Goal: Information Seeking & Learning: Learn about a topic

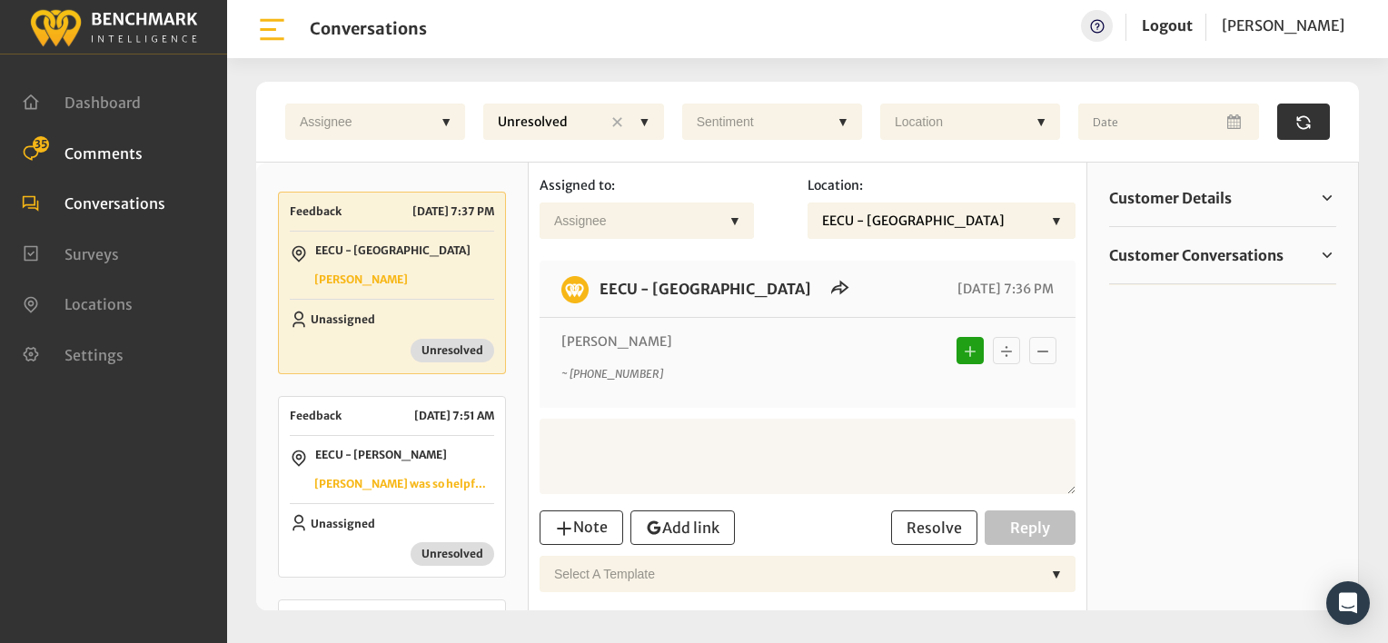
click at [101, 152] on span "Comments" at bounding box center [104, 153] width 78 height 18
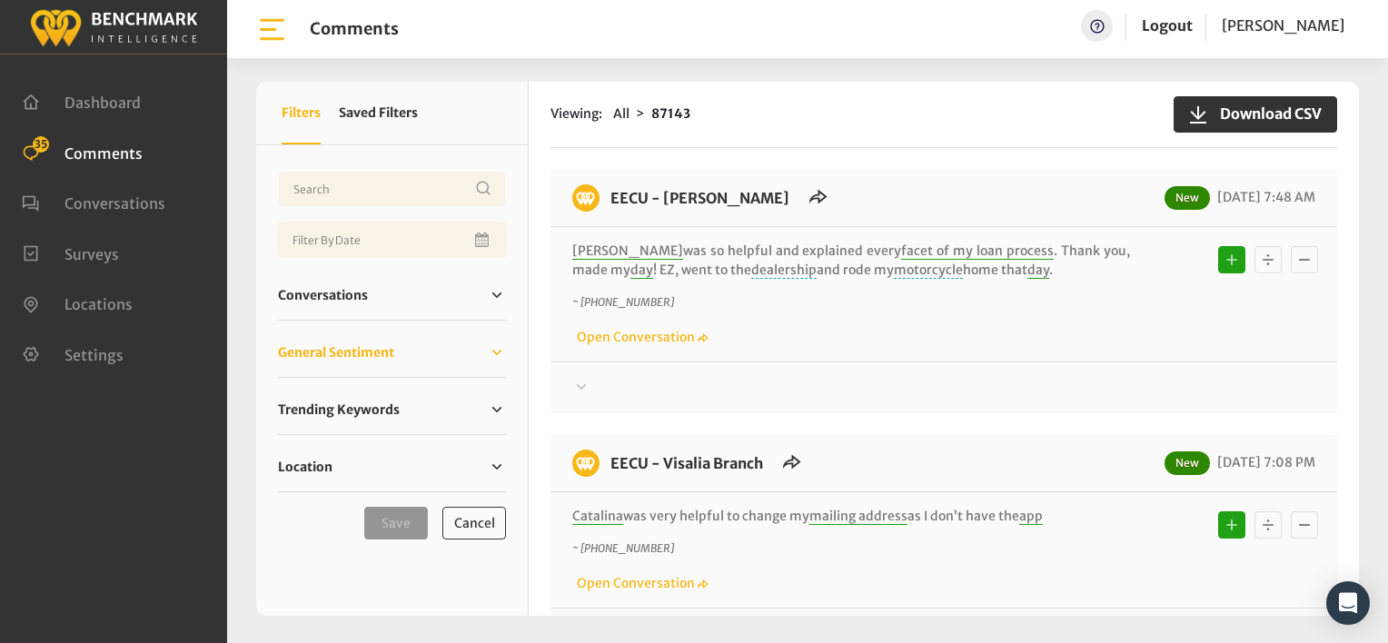
click at [343, 356] on span "General Sentiment" at bounding box center [336, 352] width 116 height 19
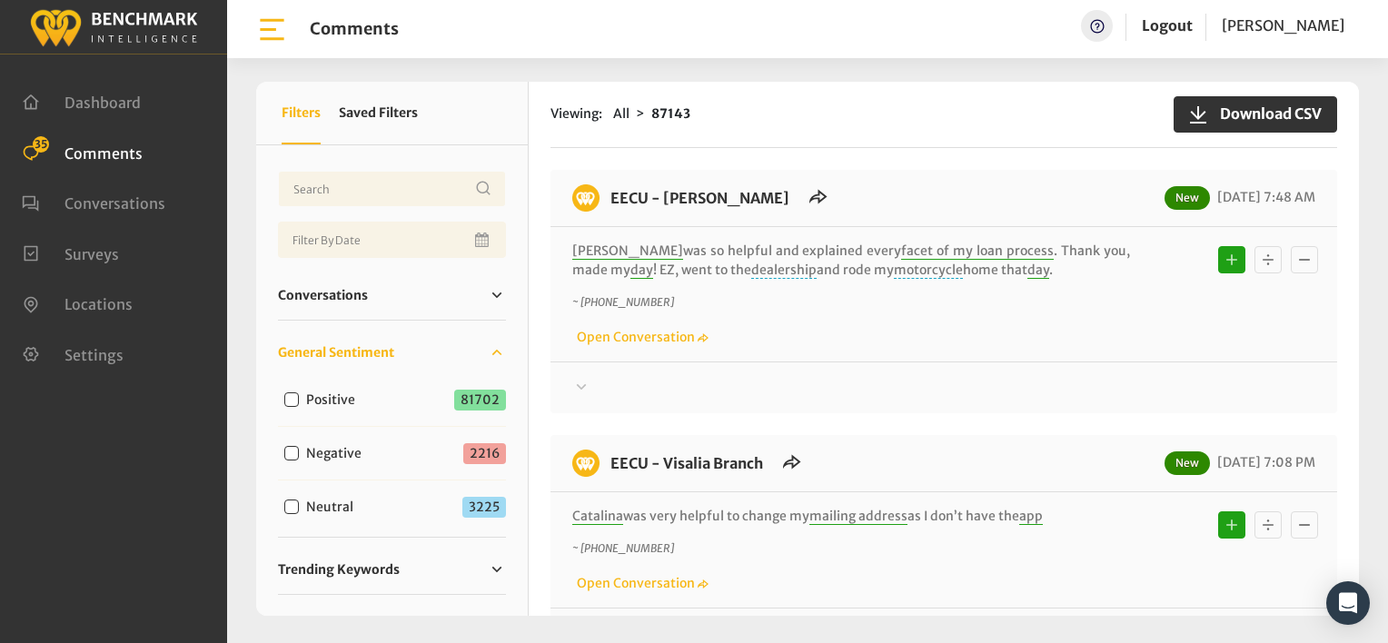
click at [292, 455] on input "Negative" at bounding box center [291, 453] width 15 height 15
checkbox input "true"
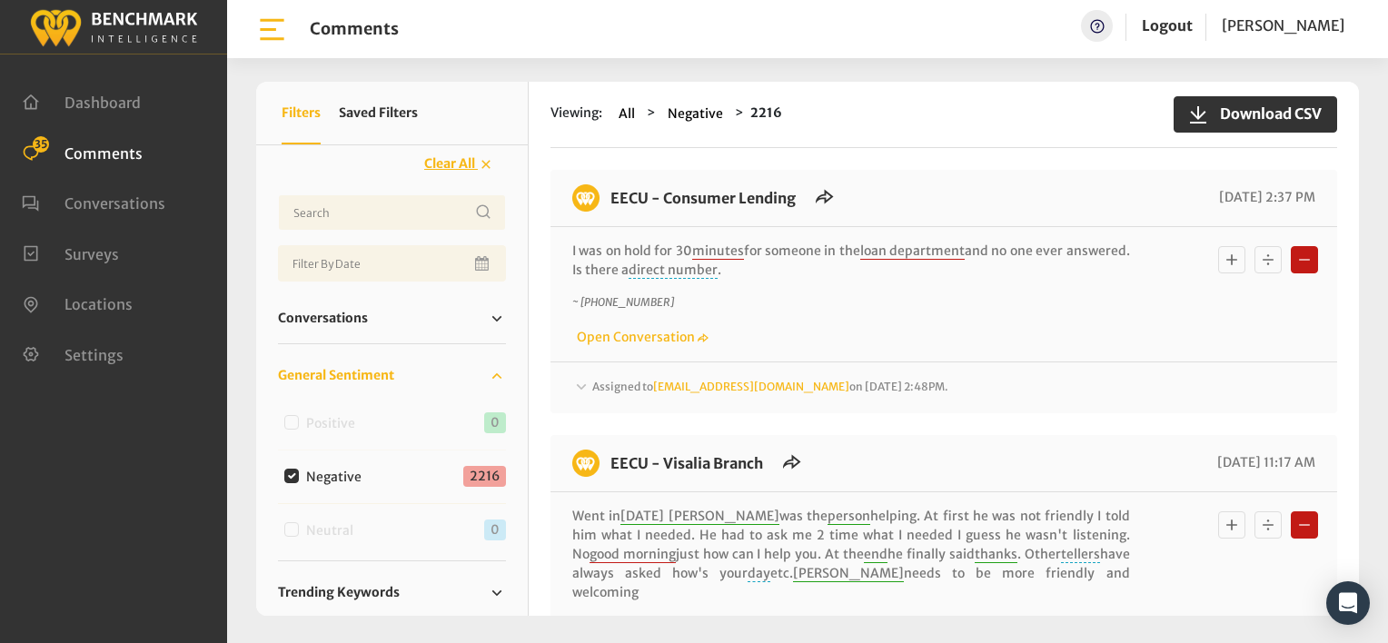
click at [293, 478] on input "Negative" at bounding box center [291, 476] width 15 height 15
checkbox input "false"
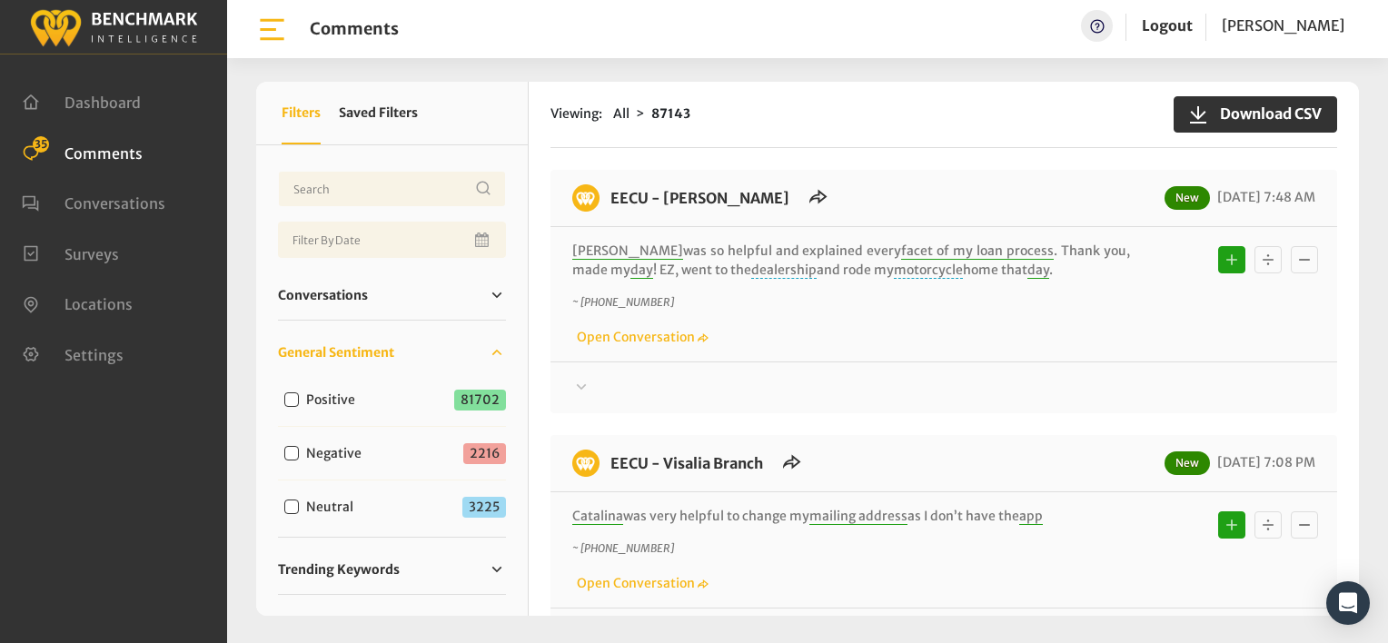
click at [293, 509] on input "Neutral" at bounding box center [291, 507] width 15 height 15
checkbox input "true"
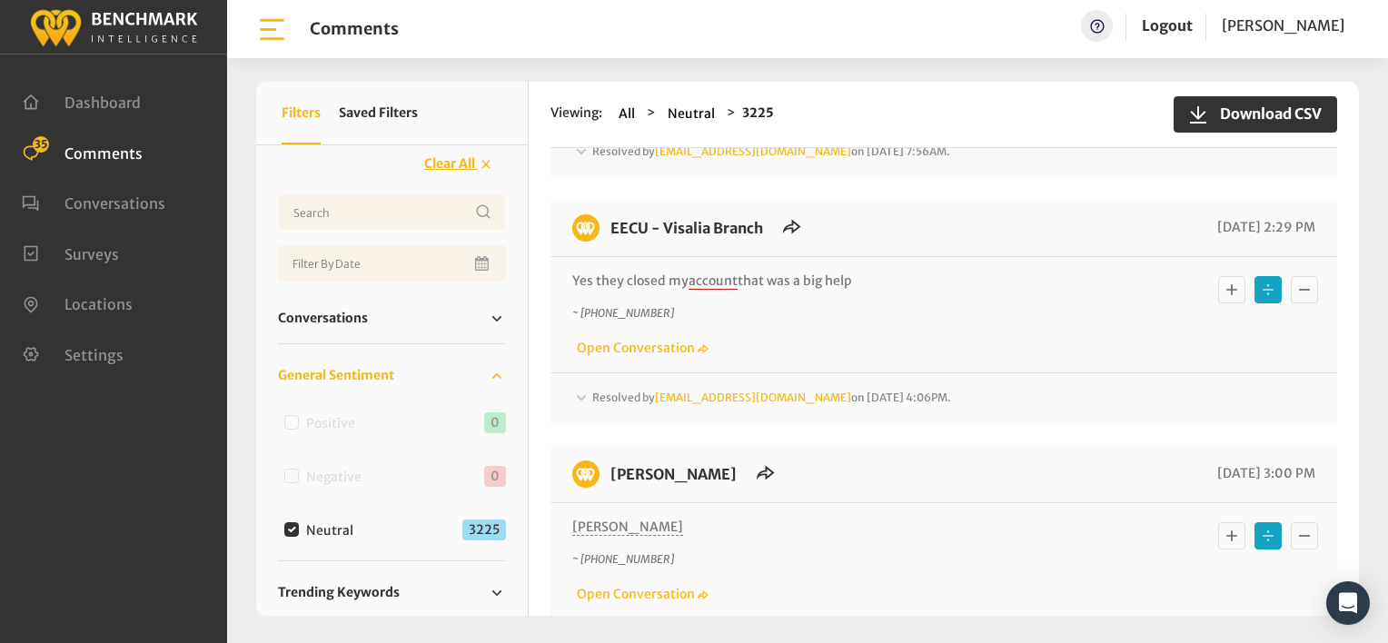
scroll to position [273, 0]
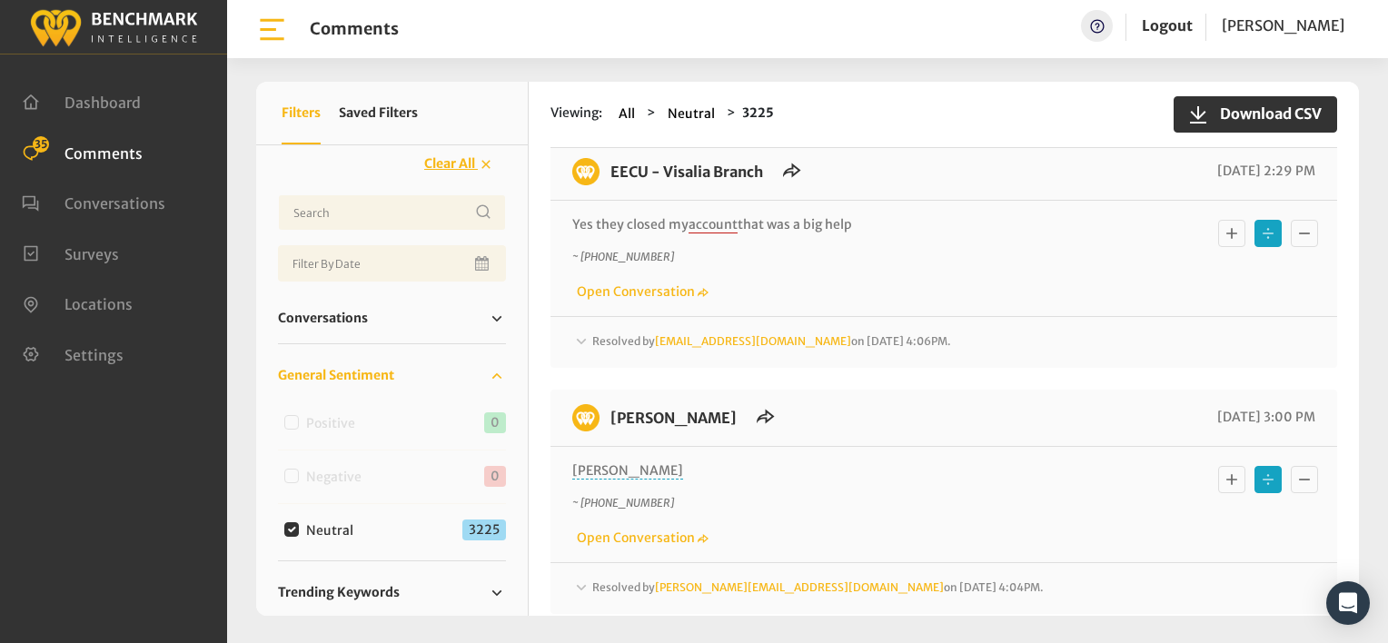
click at [578, 106] on icon at bounding box center [581, 96] width 18 height 22
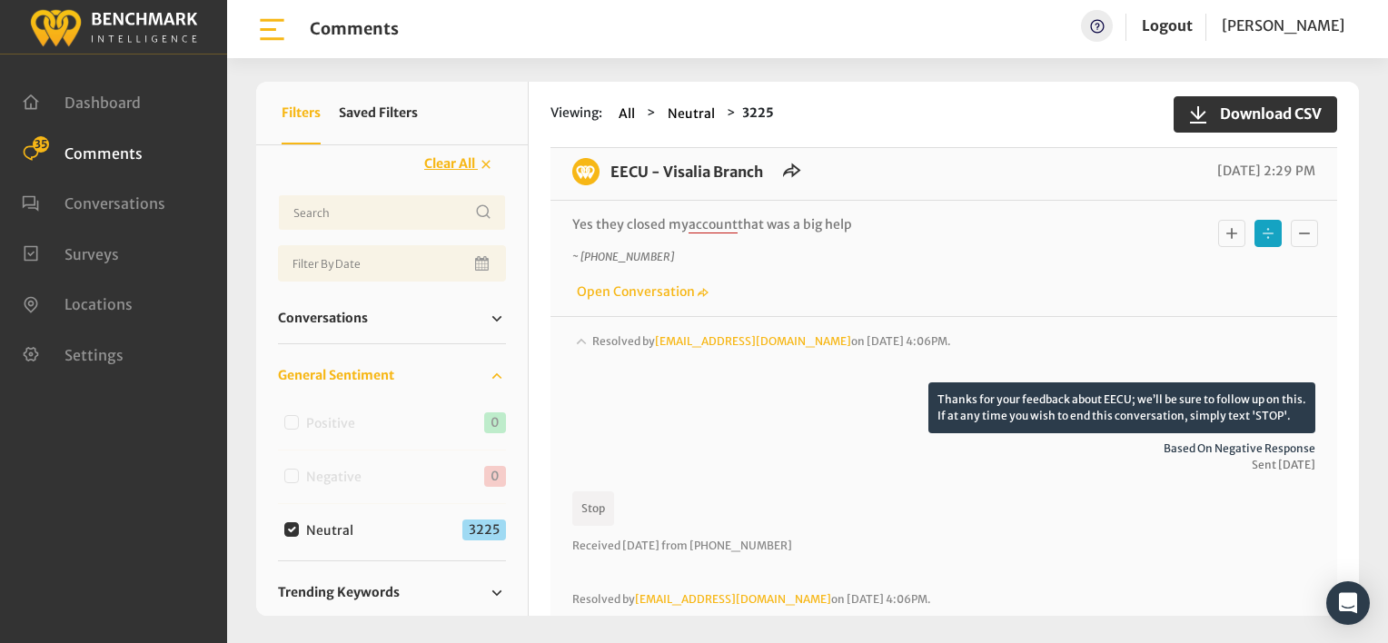
click at [578, 97] on icon at bounding box center [582, 94] width 10 height 5
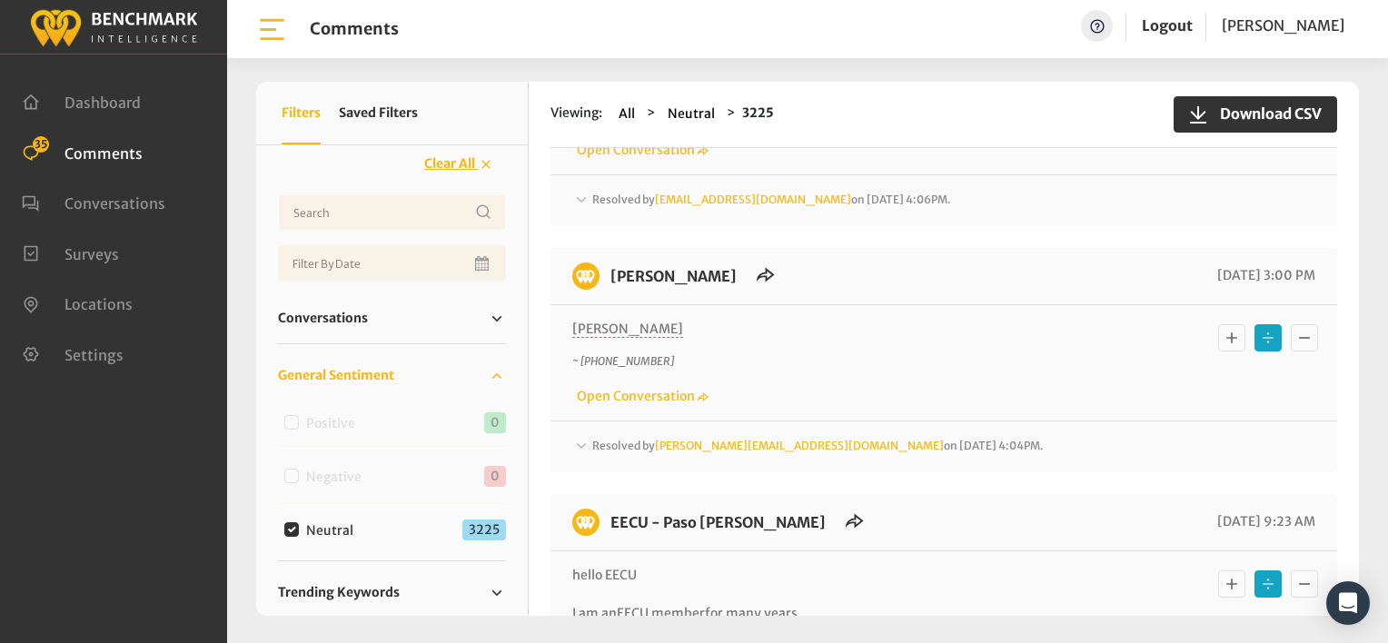
scroll to position [454, 0]
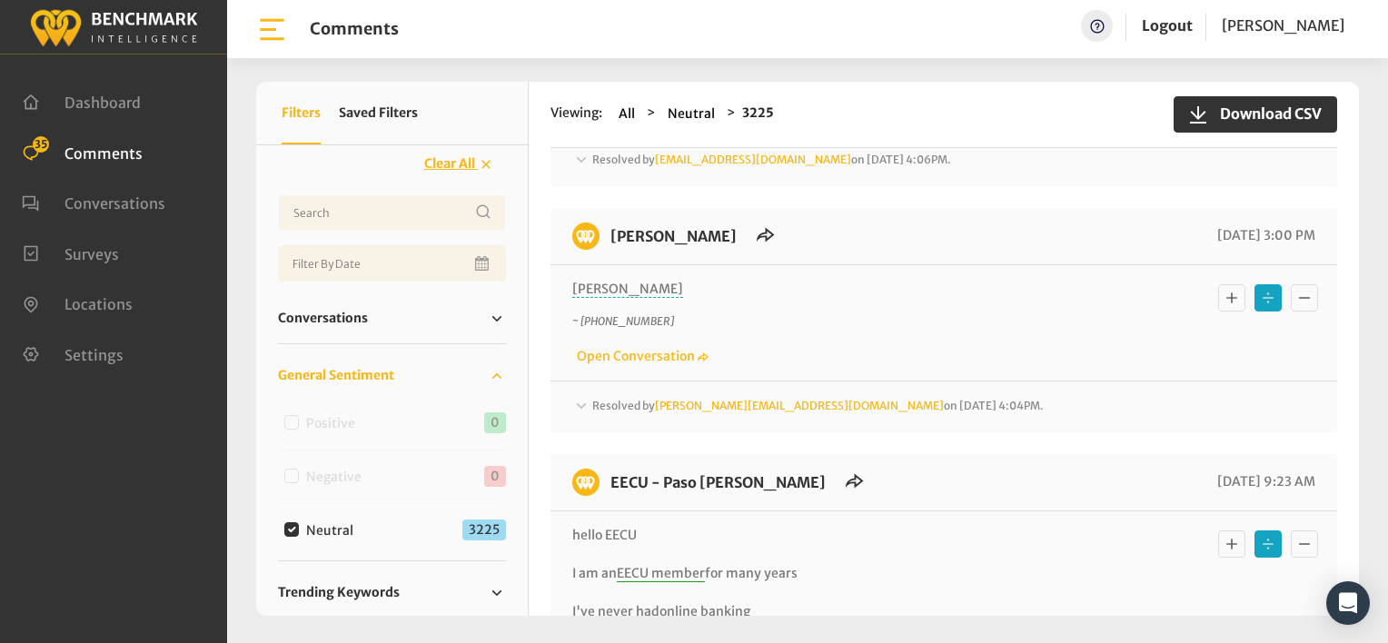
click at [294, 525] on input "Neutral" at bounding box center [291, 529] width 15 height 15
checkbox input "false"
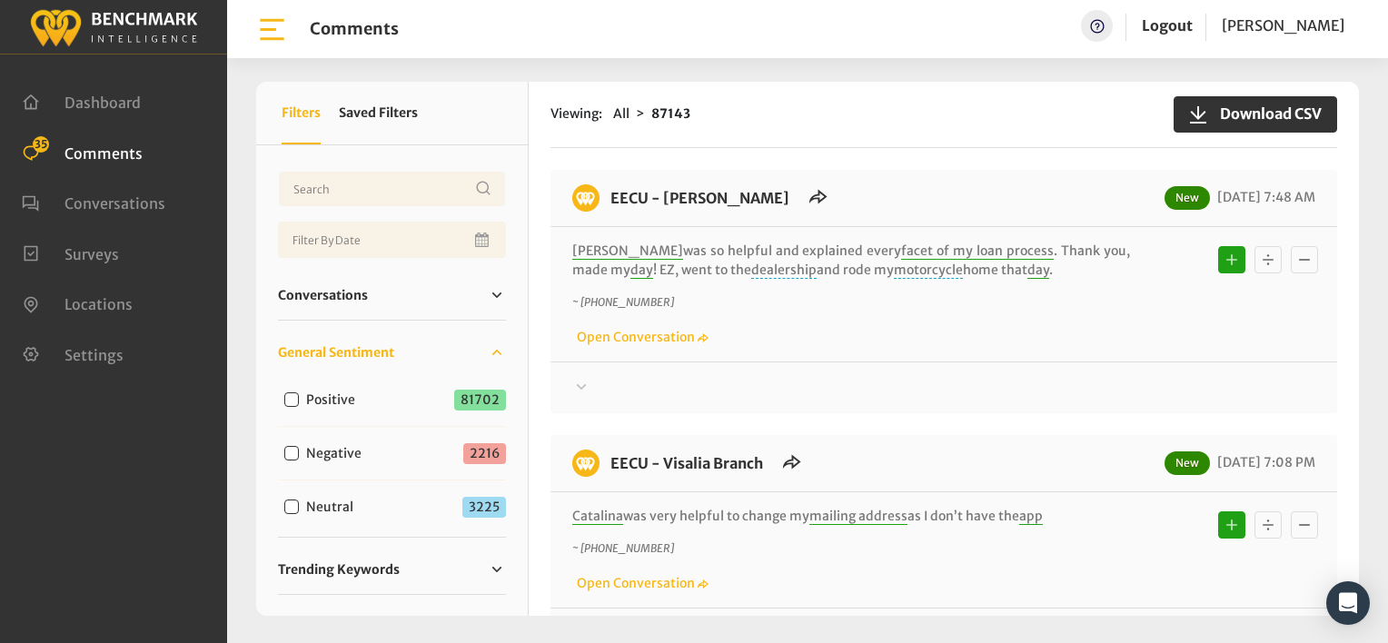
click at [111, 149] on span "Comments" at bounding box center [104, 153] width 78 height 18
click at [912, 372] on div "Thanks! We appreciate your feedback about EECU. If at any time you wish to end …" at bounding box center [944, 380] width 787 height 37
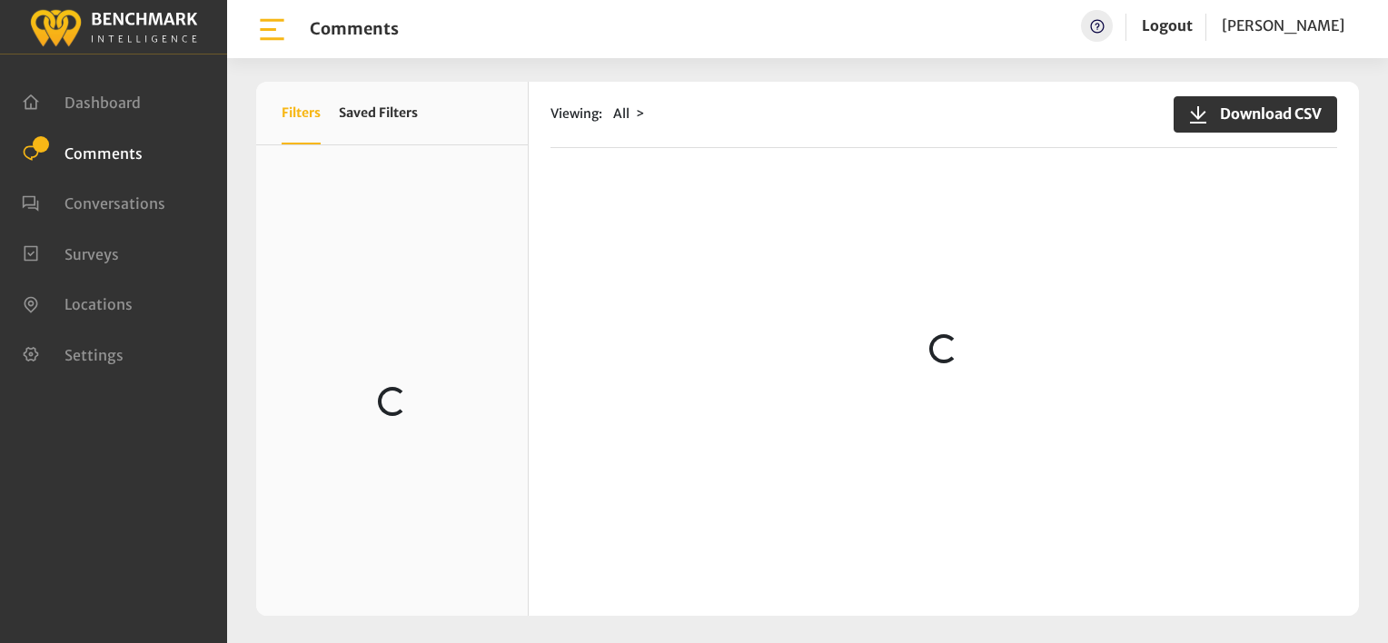
scroll to position [2544, 0]
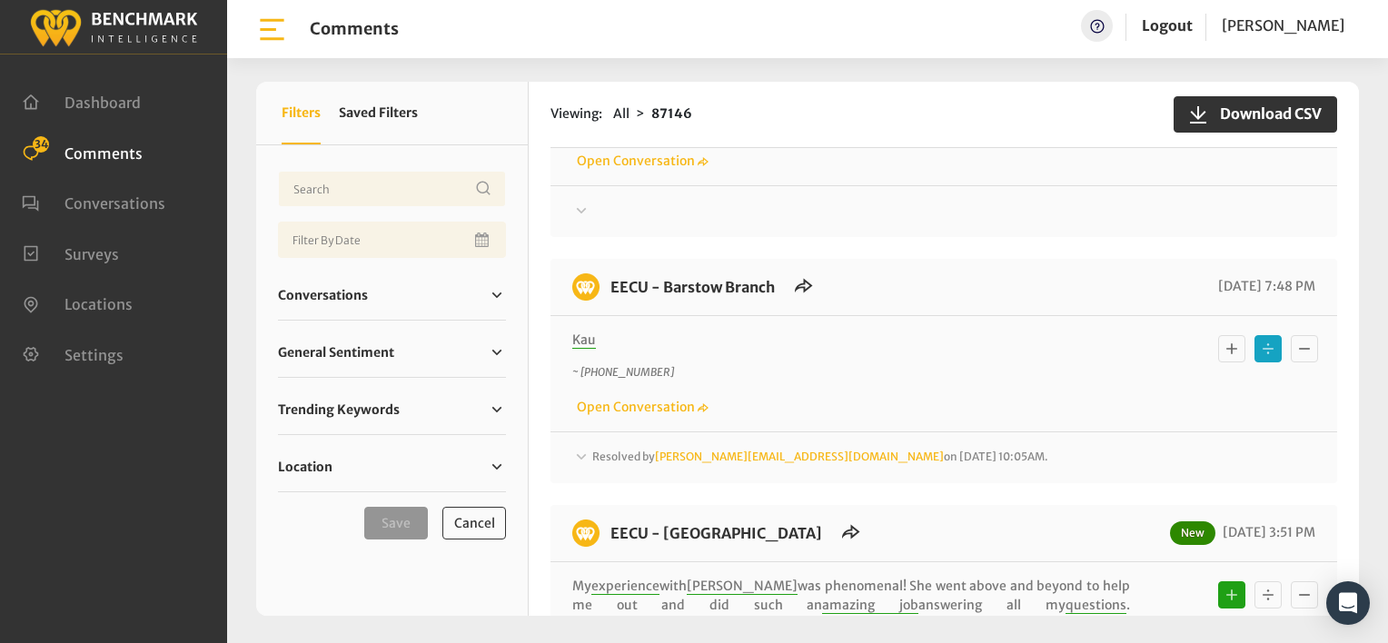
scroll to position [2597, 0]
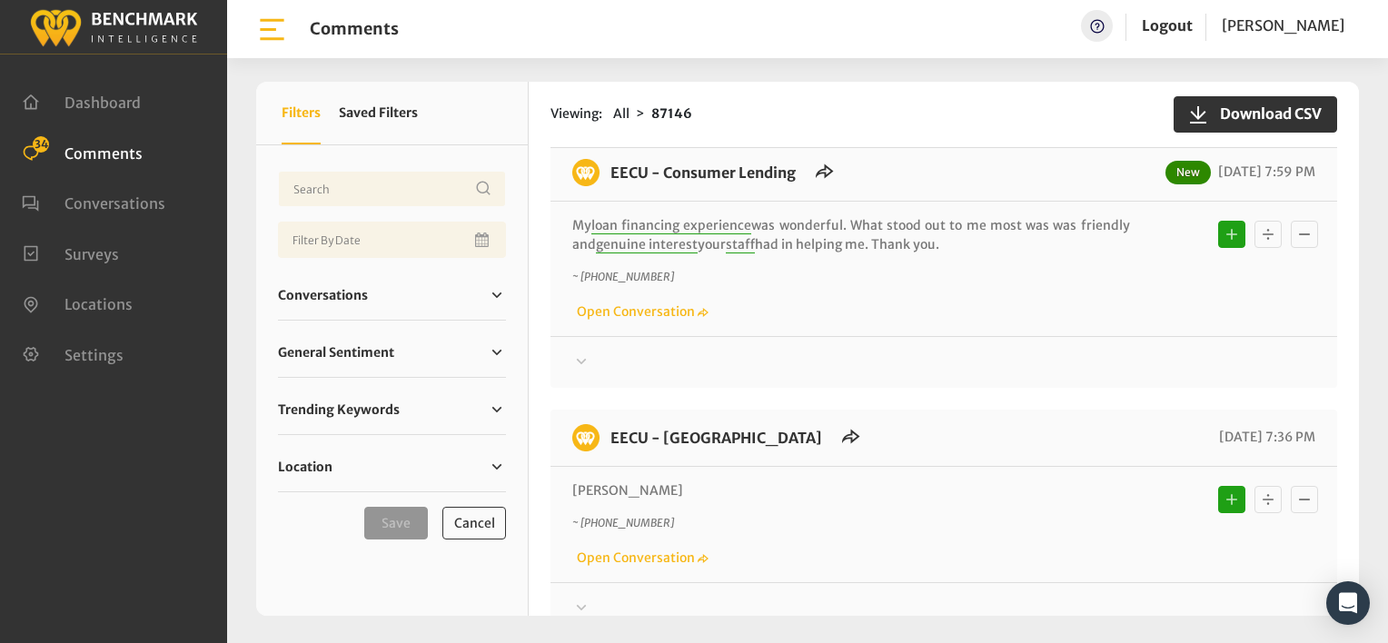
scroll to position [5323, 0]
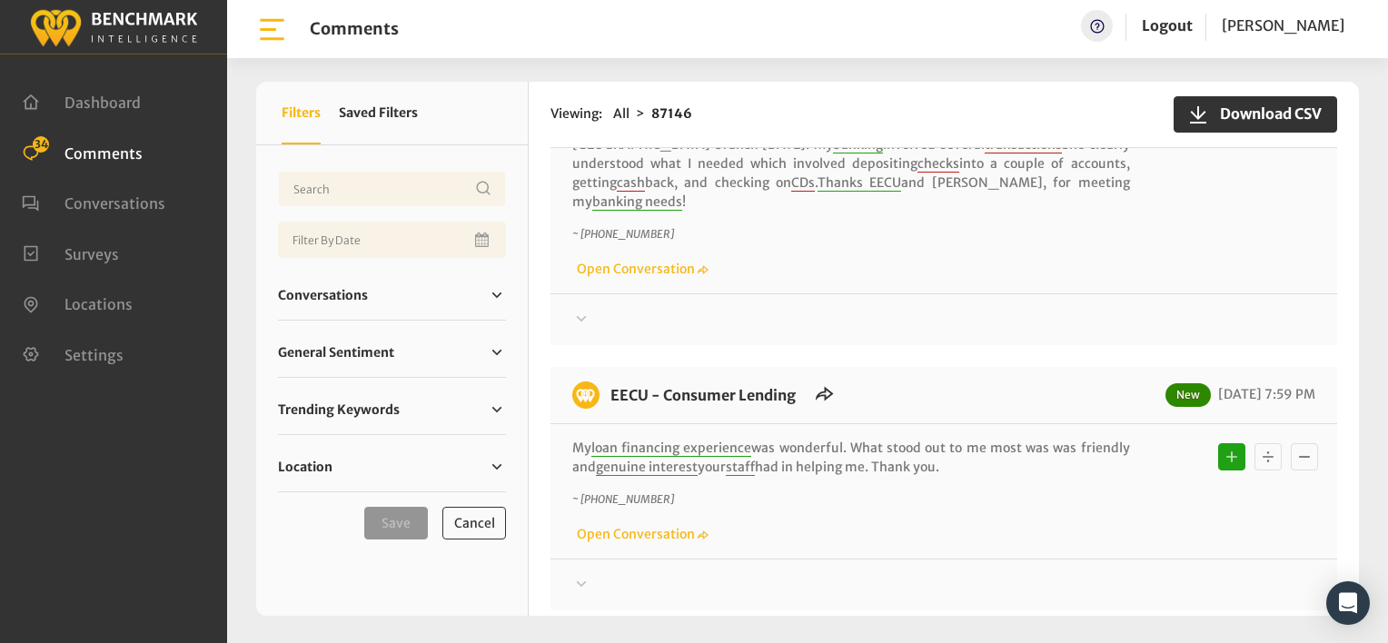
scroll to position [4868, 0]
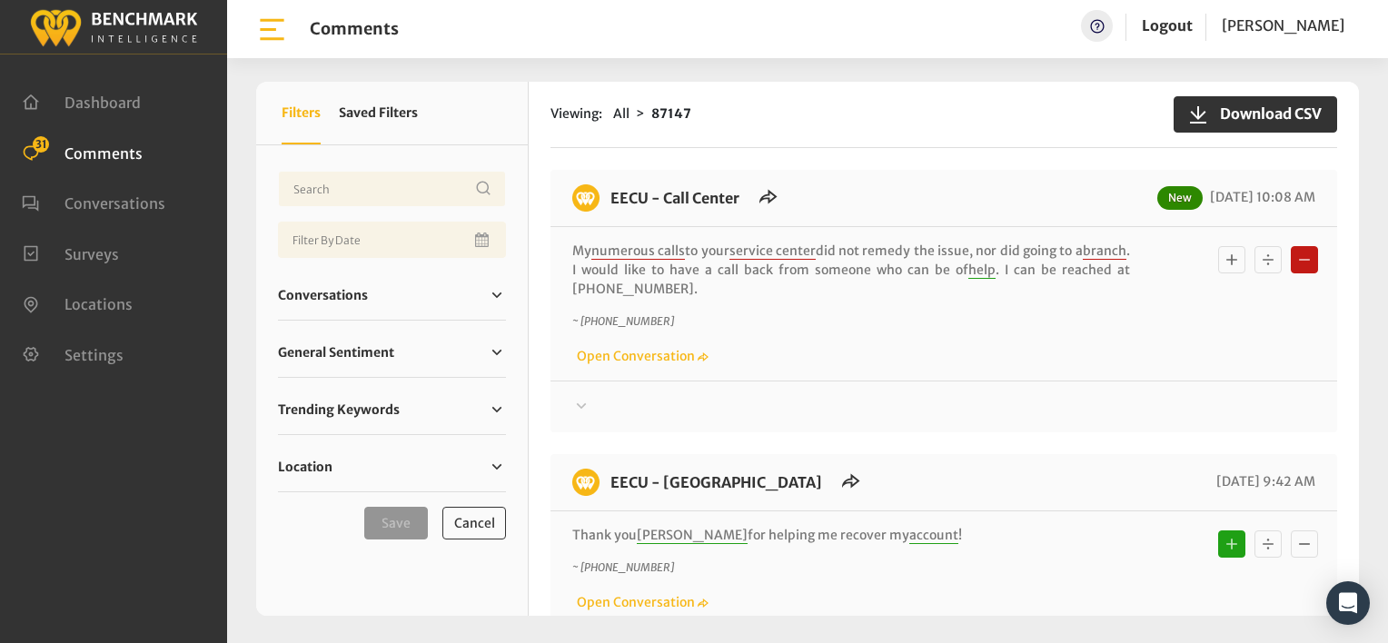
click at [582, 403] on icon at bounding box center [581, 406] width 18 height 22
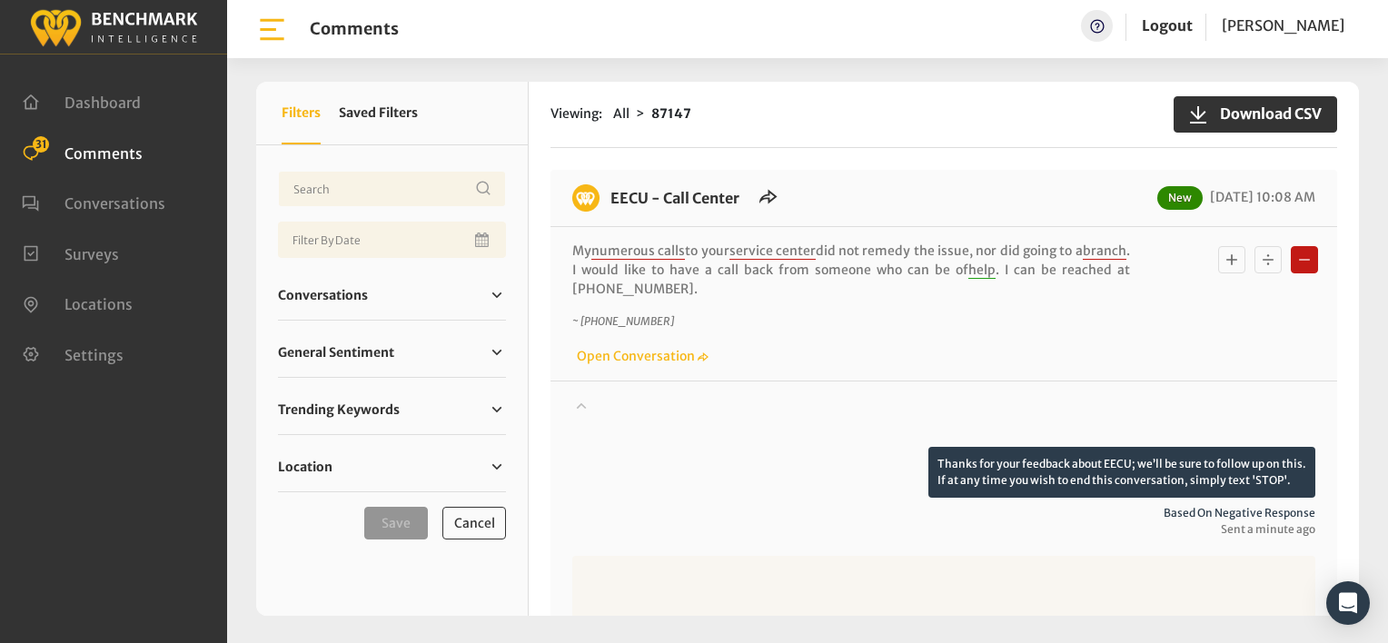
click at [582, 403] on icon at bounding box center [582, 406] width 10 height 6
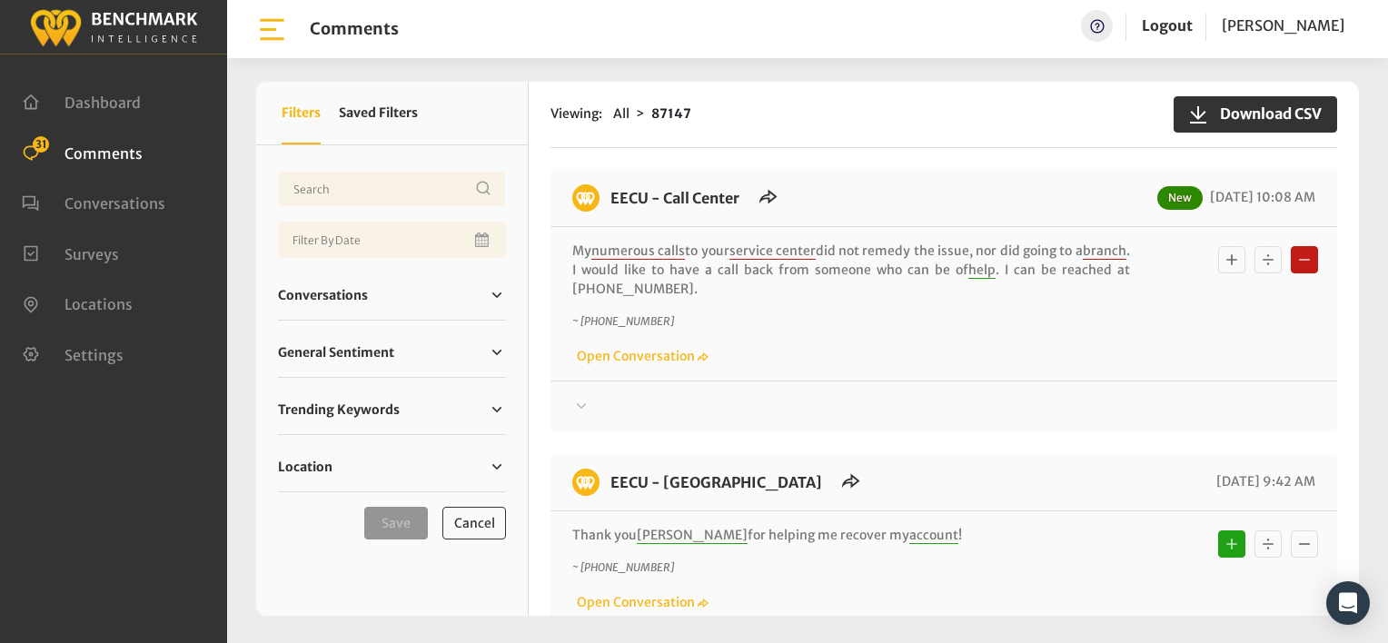
click at [865, 145] on div "Viewing: All 87147 Download CSV" at bounding box center [944, 115] width 787 height 66
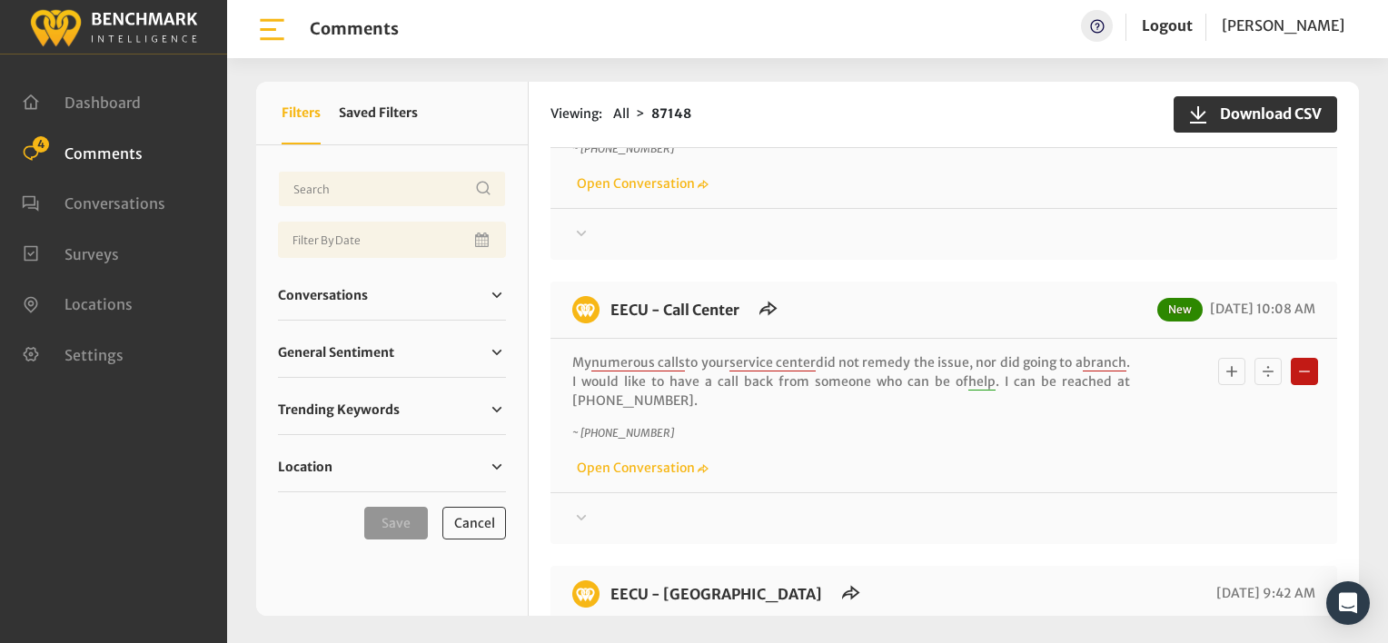
scroll to position [182, 0]
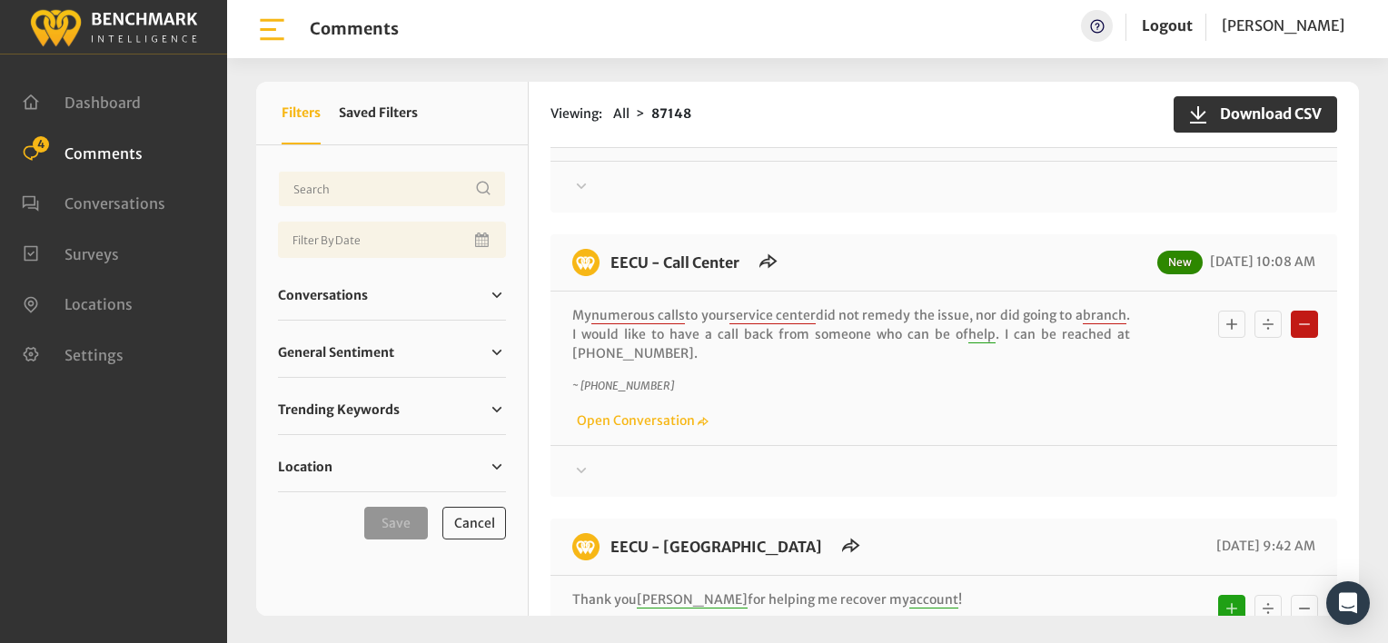
click at [733, 193] on div at bounding box center [943, 187] width 743 height 22
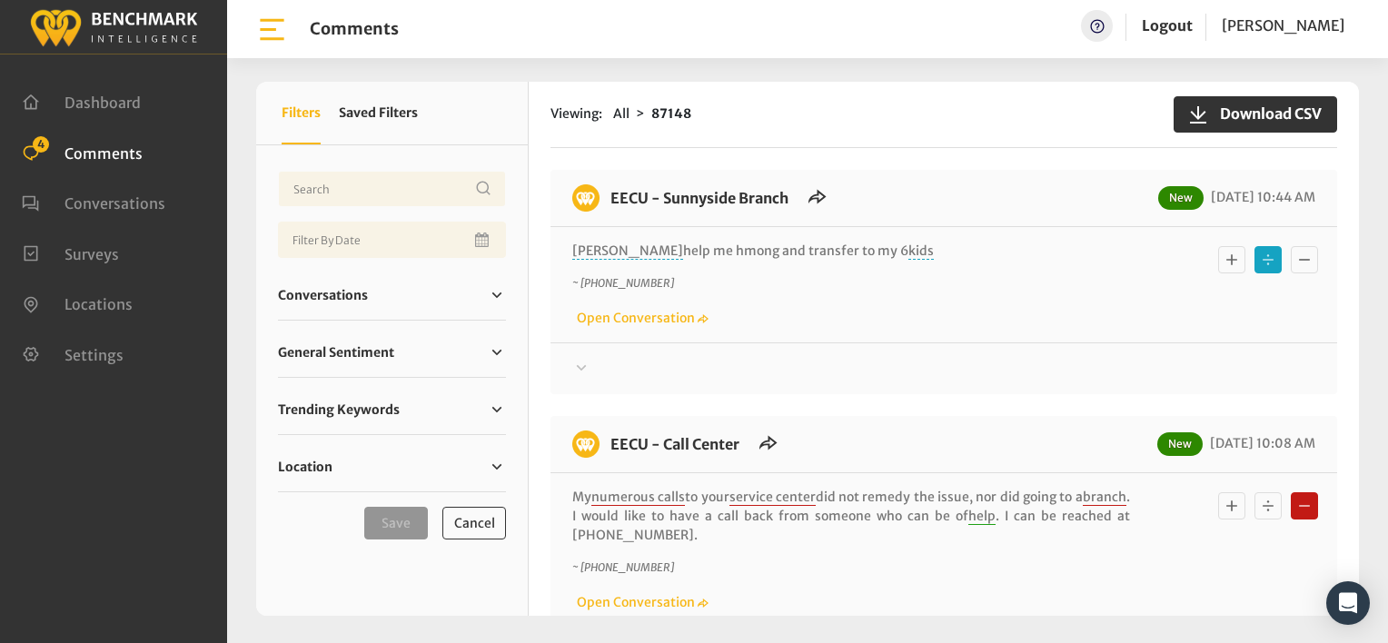
click at [1229, 265] on icon "Basic example" at bounding box center [1232, 260] width 18 height 22
click at [818, 323] on div "~ [PHONE_NUMBER] Open Conversation" at bounding box center [943, 301] width 743 height 53
click at [834, 362] on div at bounding box center [943, 369] width 743 height 22
click at [885, 145] on div "Viewing: All 87148 Download CSV" at bounding box center [944, 115] width 787 height 66
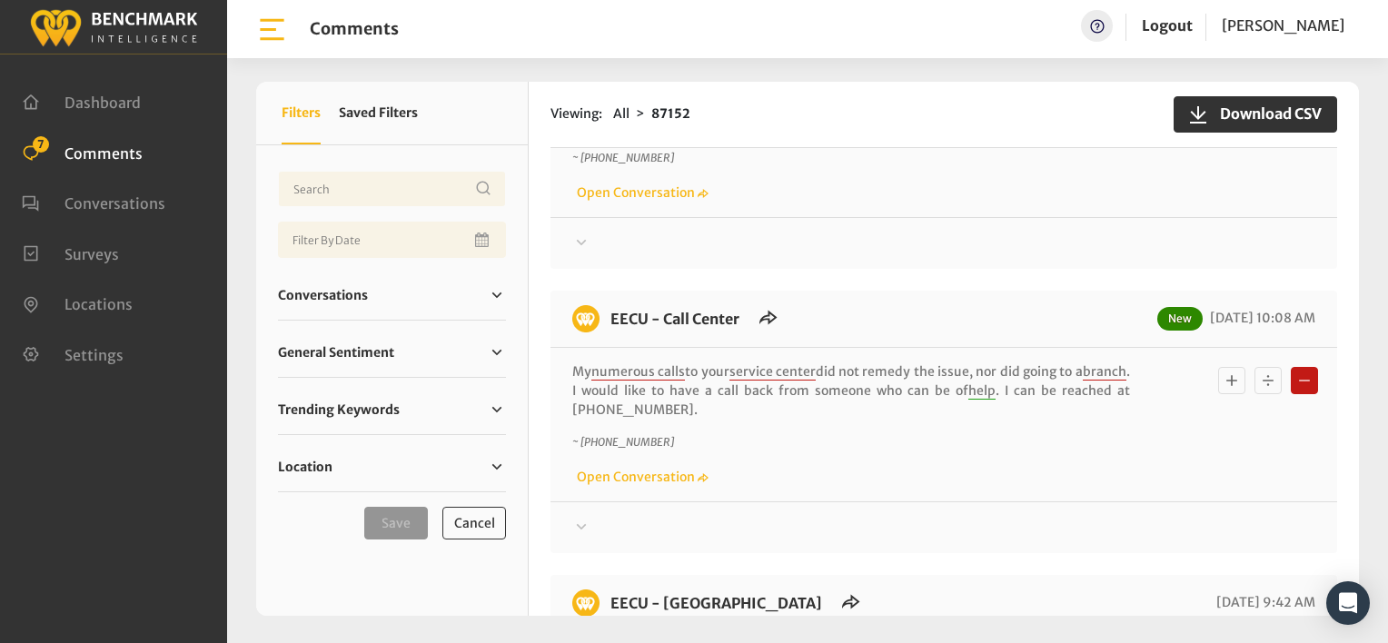
scroll to position [1215, 0]
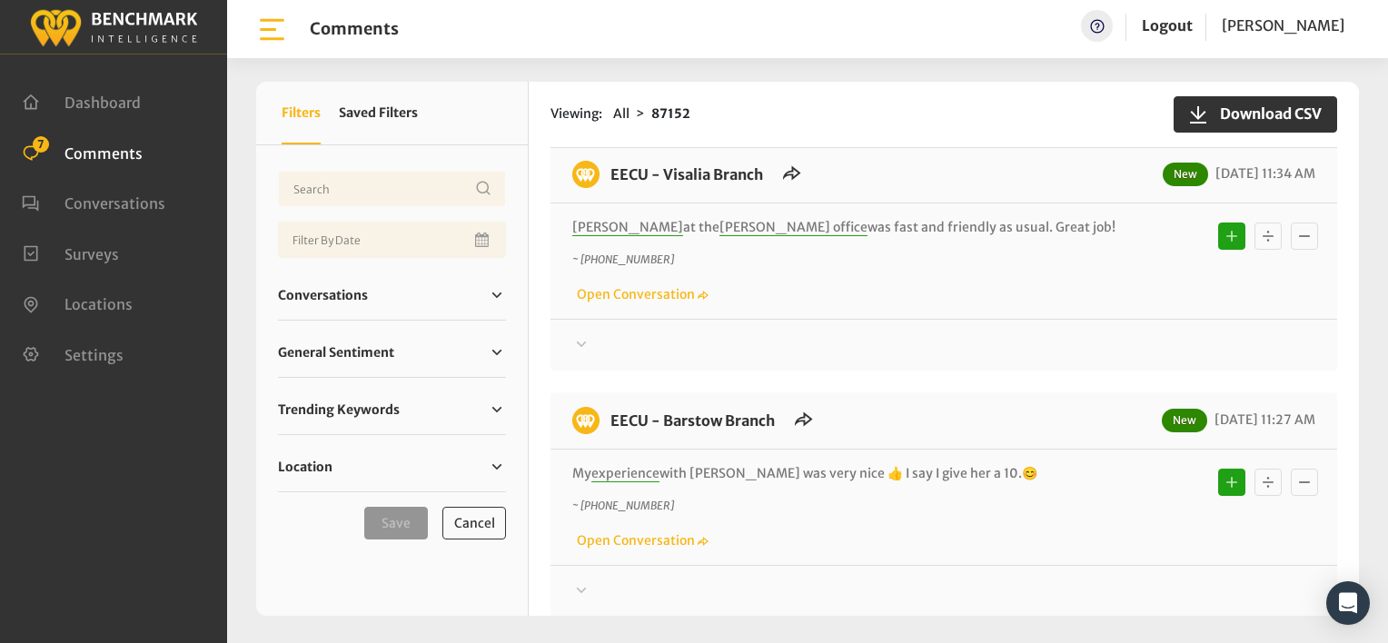
scroll to position [215, 0]
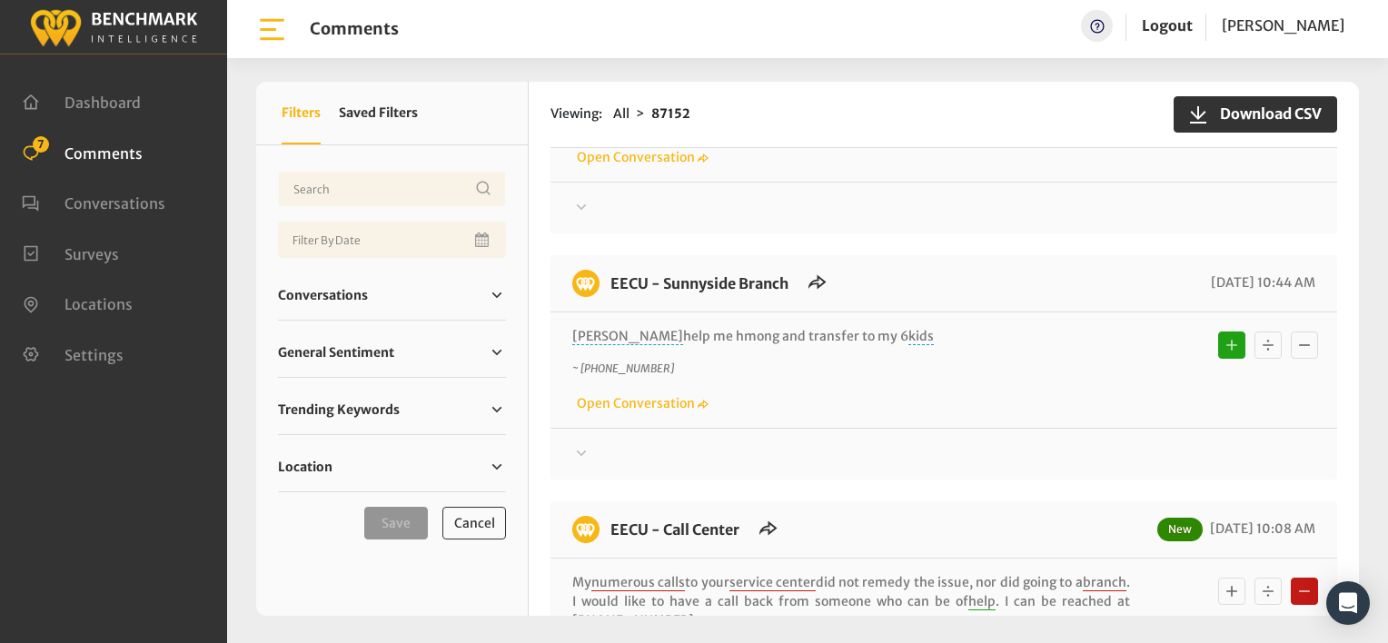
scroll to position [1119, 0]
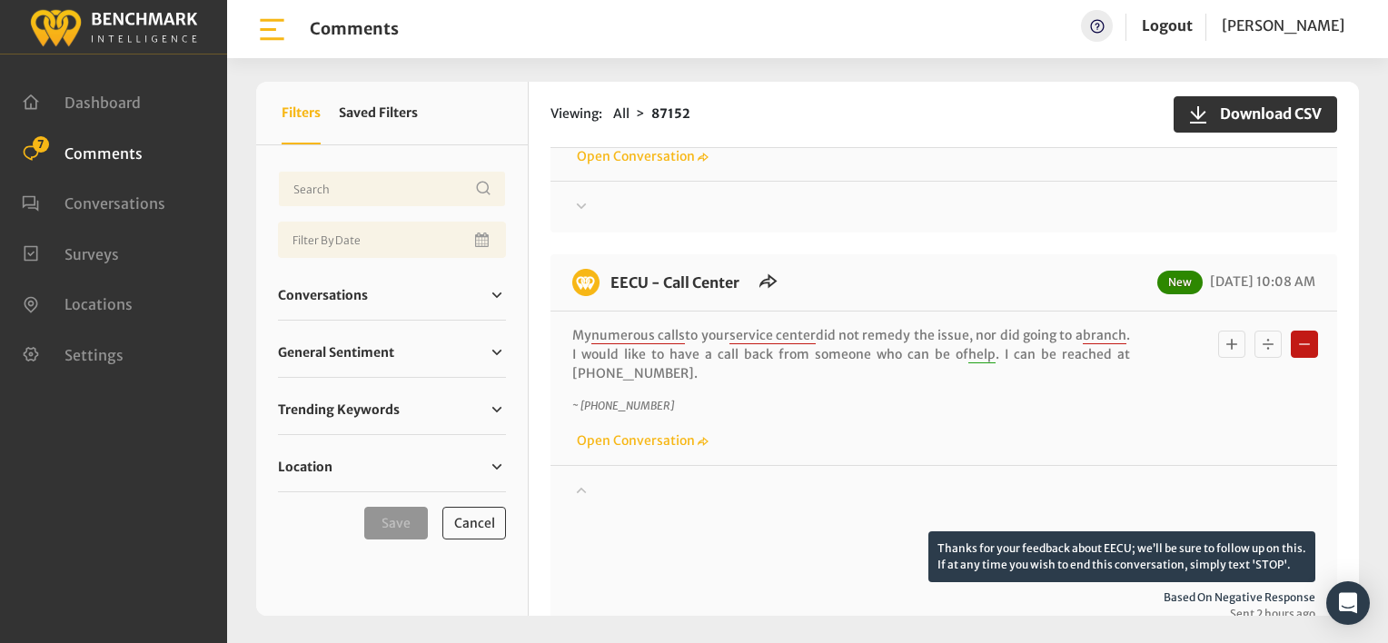
scroll to position [1301, 0]
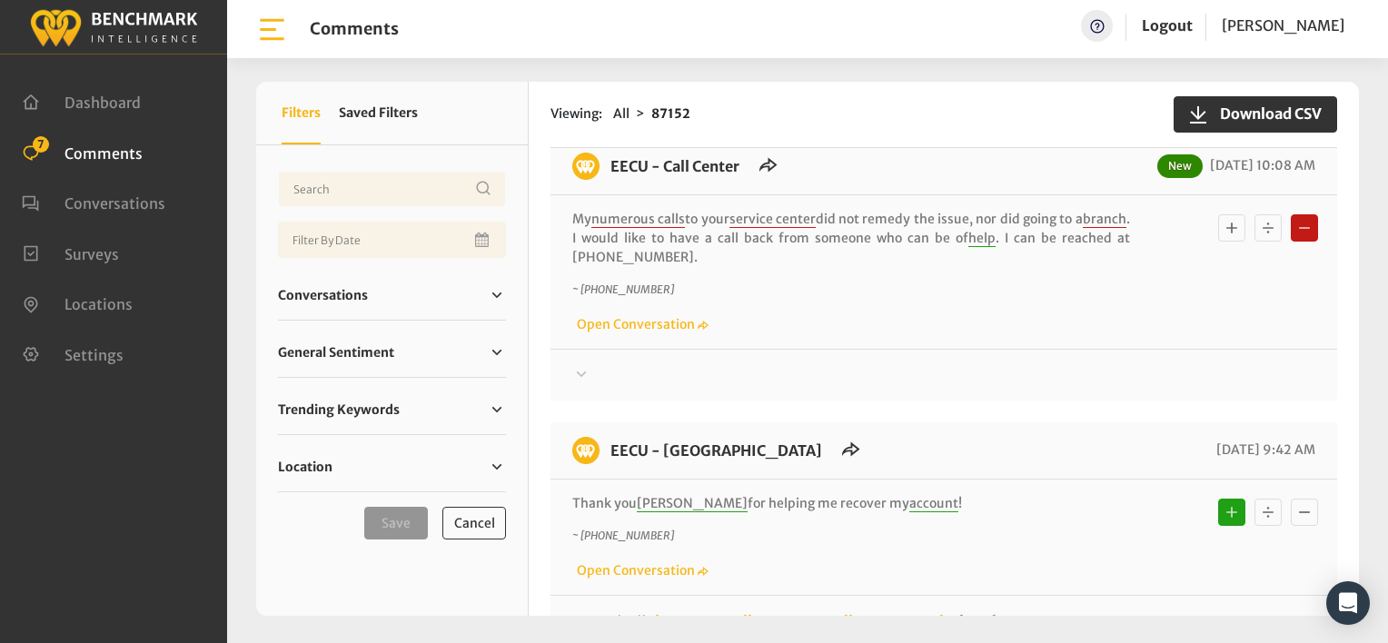
click at [952, 287] on div "~ [PHONE_NUMBER] Open Conversation" at bounding box center [943, 308] width 743 height 53
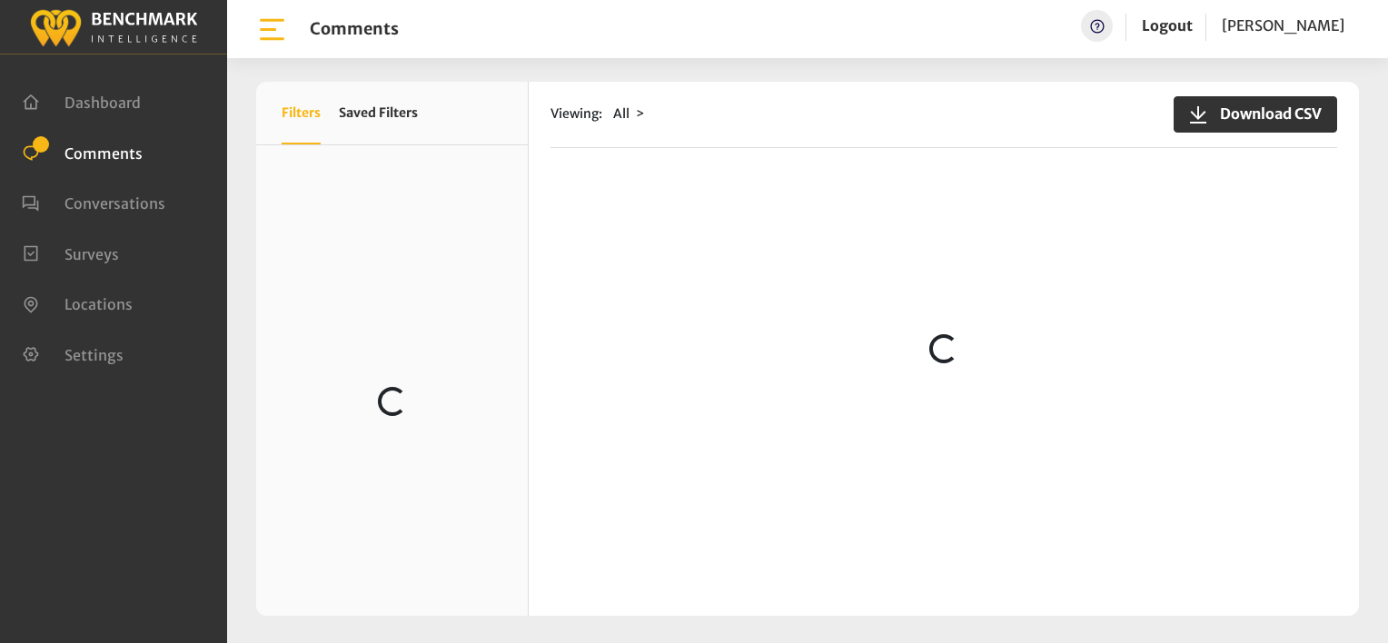
drag, startPoint x: 0, startPoint y: 0, endPoint x: 812, endPoint y: 388, distance: 900.2
click at [812, 388] on loading "Loading..." at bounding box center [944, 349] width 830 height 534
